Goal: Obtain resource: Obtain resource

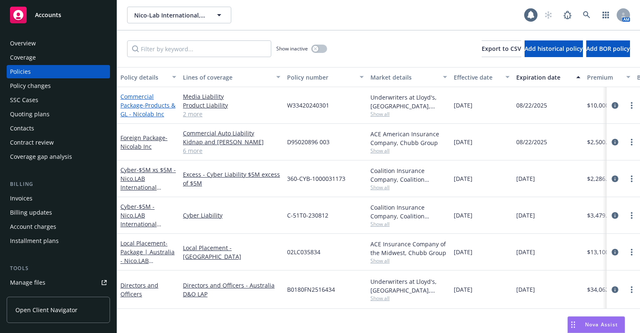
click at [132, 110] on span "- Products & GL - Nicolab Inc" at bounding box center [147, 109] width 55 height 17
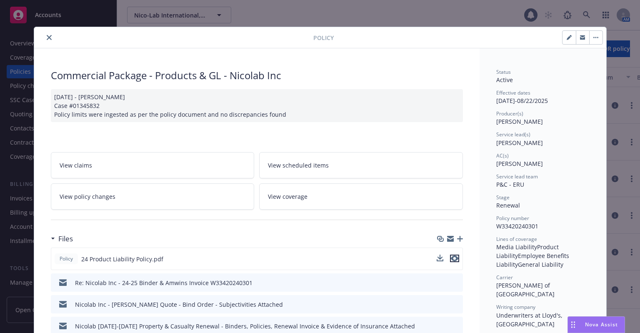
click at [452, 255] on icon "preview file" at bounding box center [454, 258] width 7 height 6
